Goal: Information Seeking & Learning: Learn about a topic

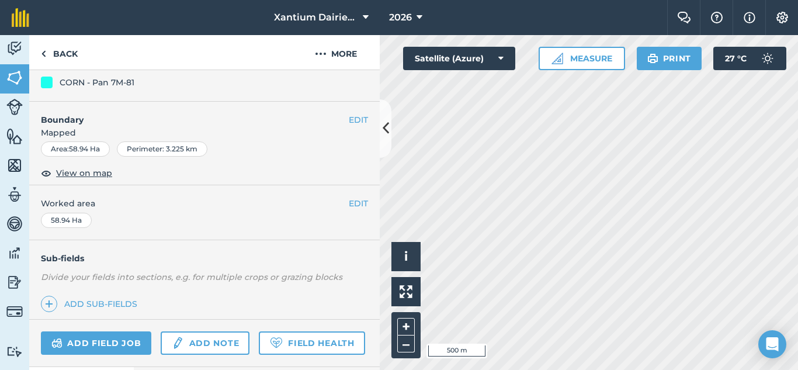
scroll to position [227, 0]
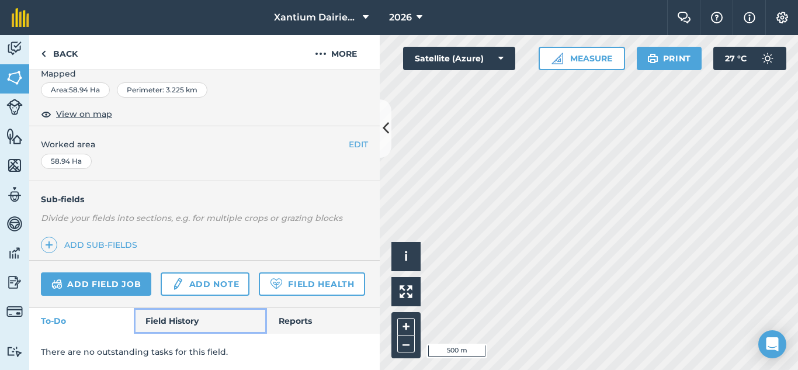
click at [177, 325] on link "Field History" at bounding box center [200, 321] width 133 height 26
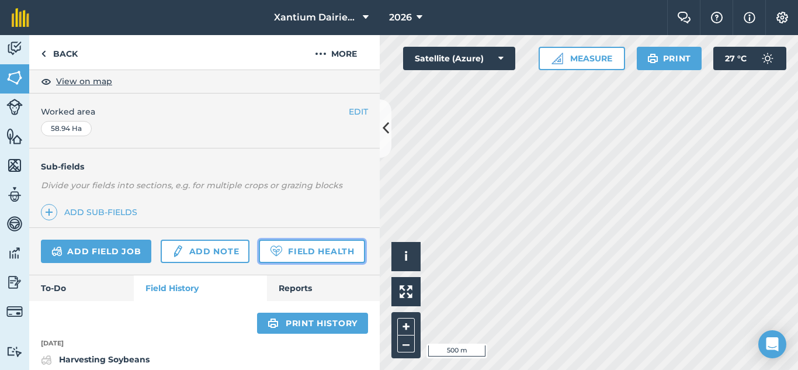
click at [259, 263] on link "Field Health" at bounding box center [312, 251] width 106 height 23
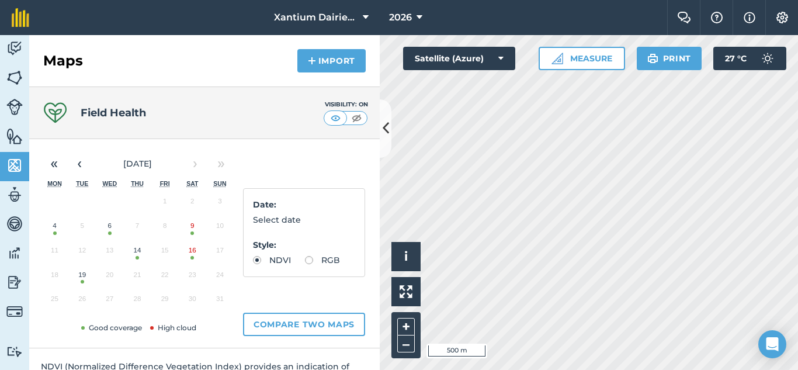
click at [82, 281] on button "19" at bounding box center [81, 277] width 27 height 25
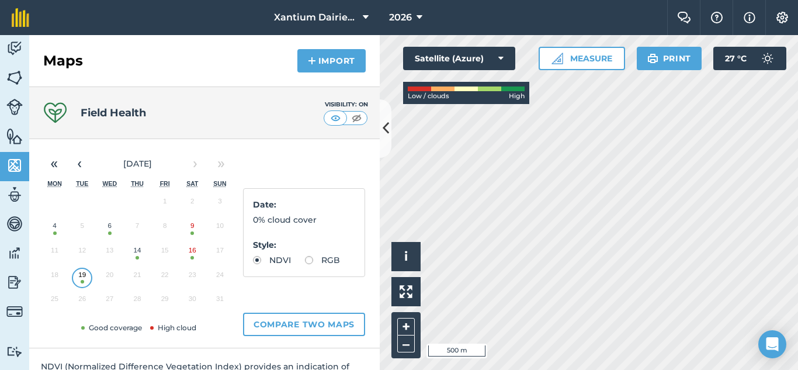
click at [305, 264] on label "RGB" at bounding box center [322, 260] width 35 height 8
radio input "true"
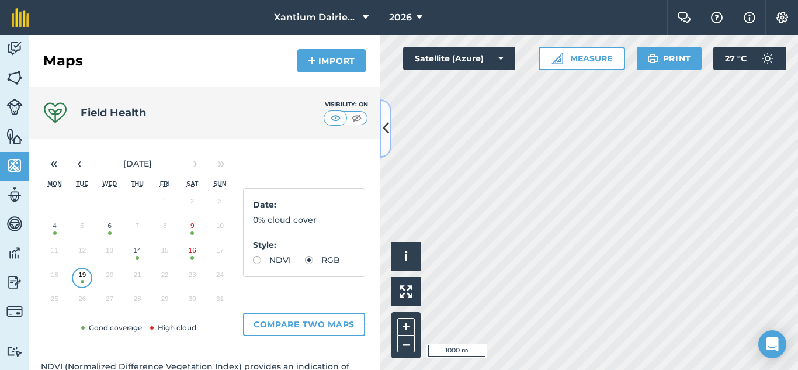
click at [383, 120] on icon at bounding box center [386, 128] width 6 height 20
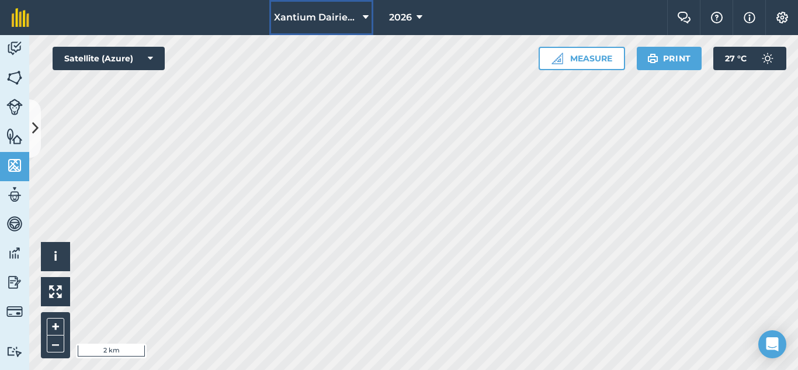
click at [357, 16] on span "Xantium Dairies [GEOGRAPHIC_DATA]" at bounding box center [316, 18] width 84 height 14
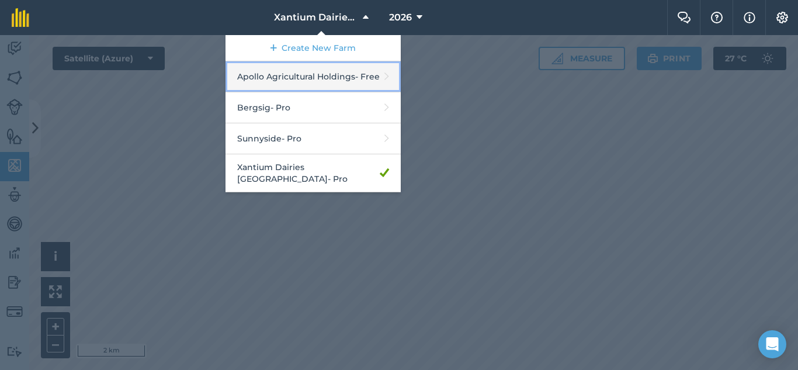
click at [276, 78] on link "Apollo Agricultural Holdings - Free" at bounding box center [313, 76] width 175 height 31
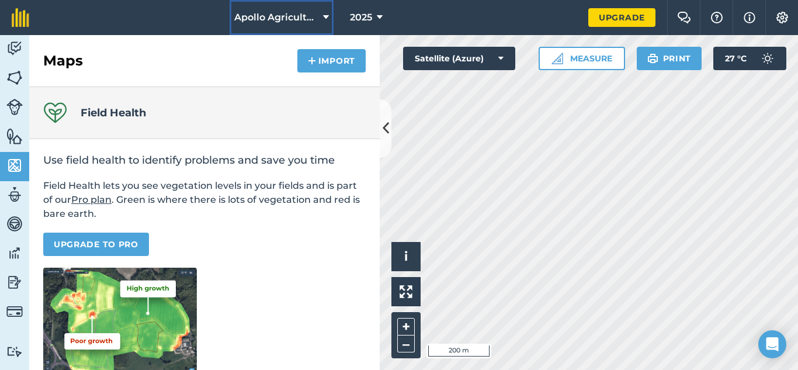
drag, startPoint x: 293, startPoint y: 11, endPoint x: 295, endPoint y: 21, distance: 10.6
click at [294, 11] on span "Apollo Agricultural Holdings" at bounding box center [276, 18] width 84 height 14
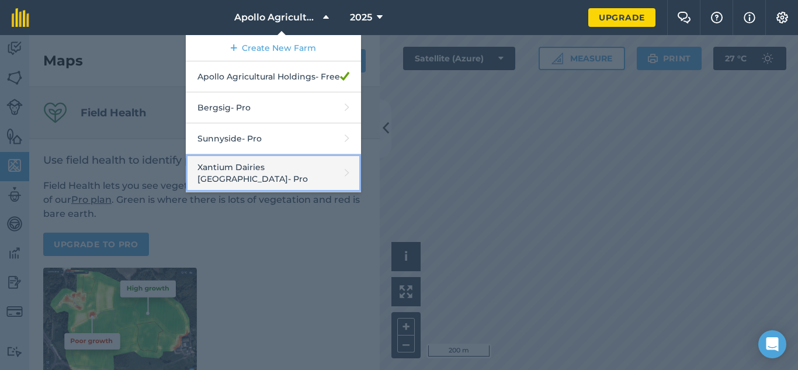
click at [271, 177] on link "Xantium Dairies Zambia - Pro" at bounding box center [273, 173] width 175 height 38
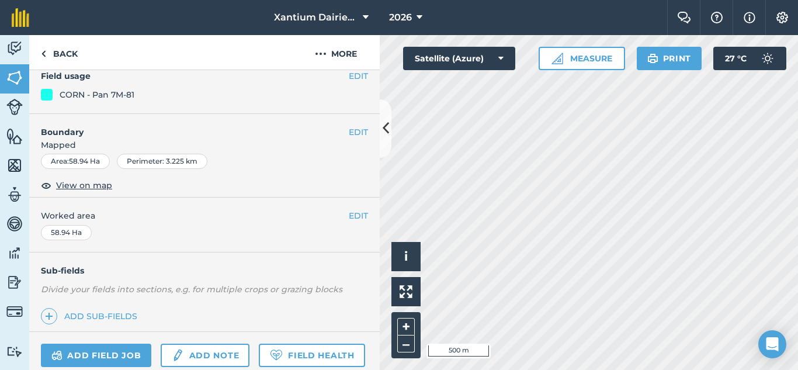
scroll to position [227, 0]
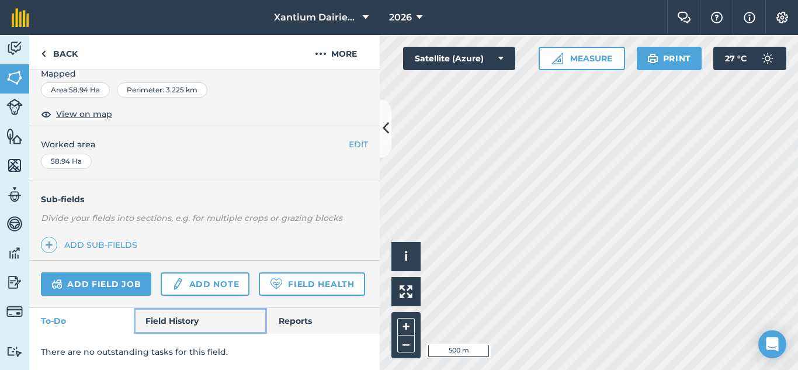
click at [179, 322] on link "Field History" at bounding box center [200, 321] width 133 height 26
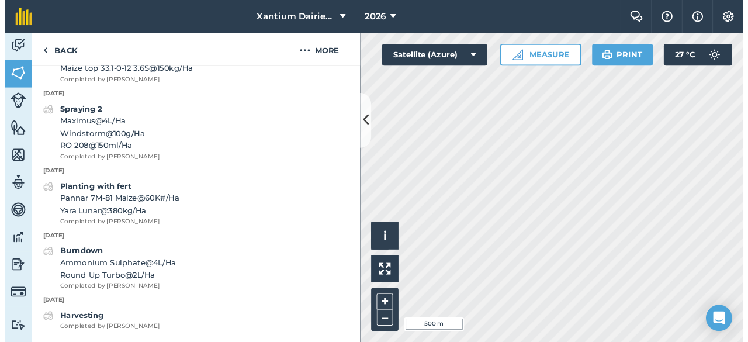
scroll to position [2474, 0]
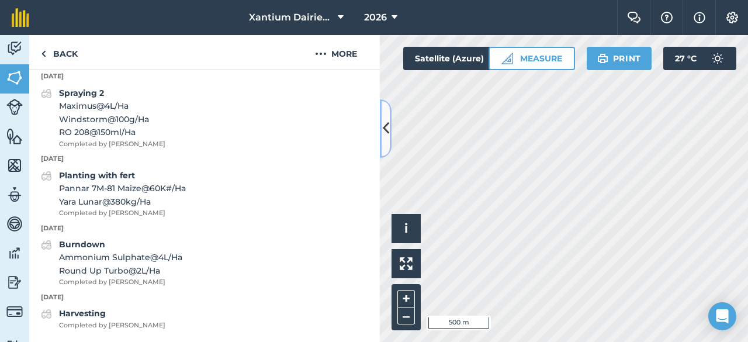
click at [390, 130] on button at bounding box center [386, 128] width 12 height 58
